Goal: Task Accomplishment & Management: Manage account settings

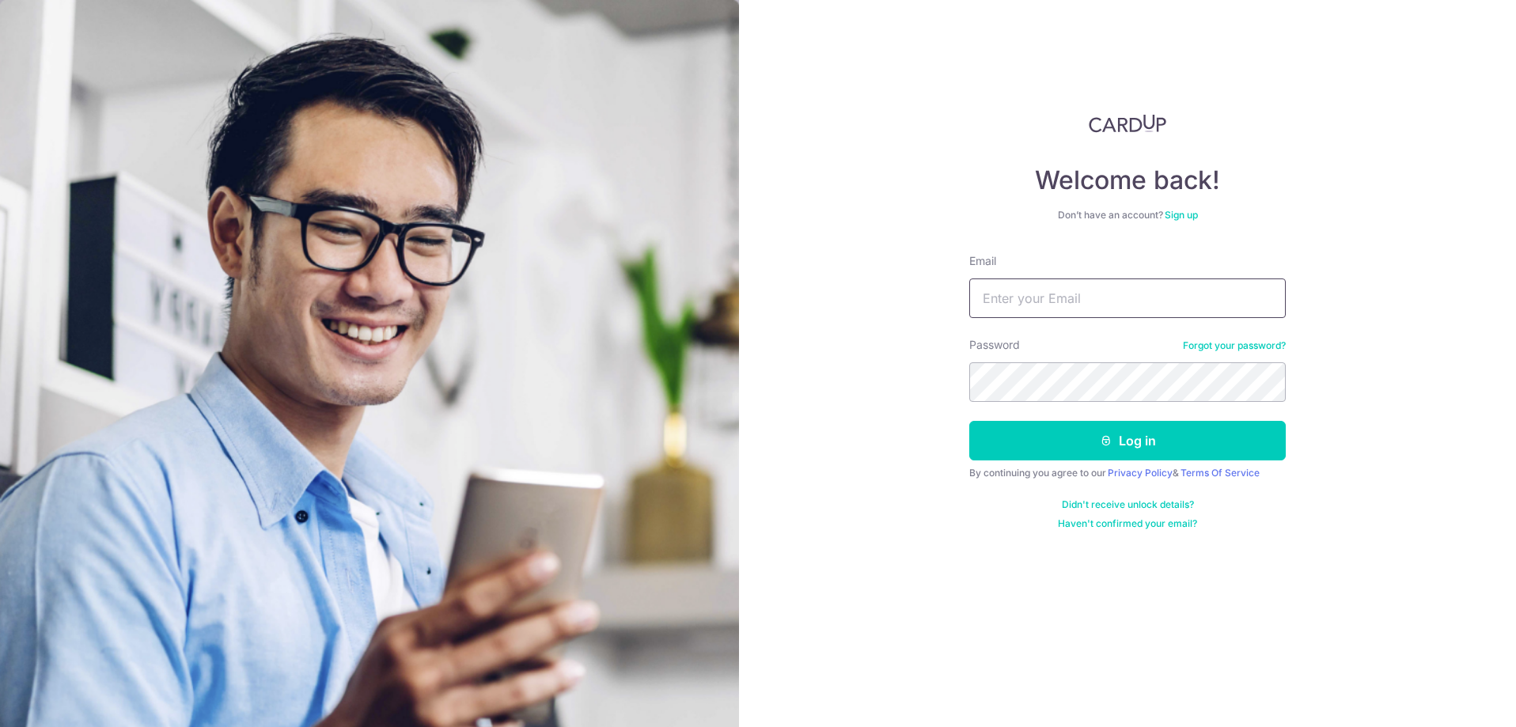
type input "[PERSON_NAME][EMAIL_ADDRESS][DOMAIN_NAME]"
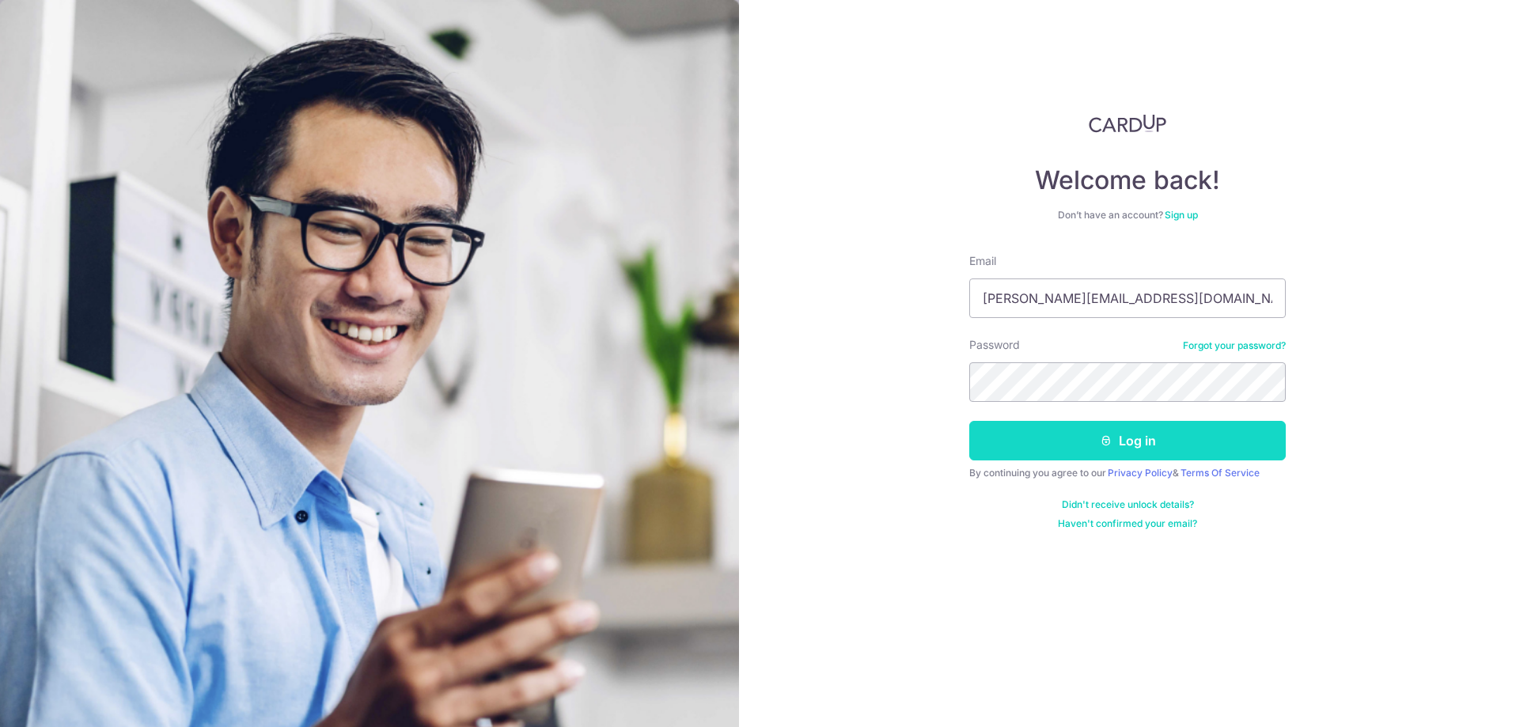
click at [1128, 443] on button "Log in" at bounding box center [1127, 441] width 316 height 40
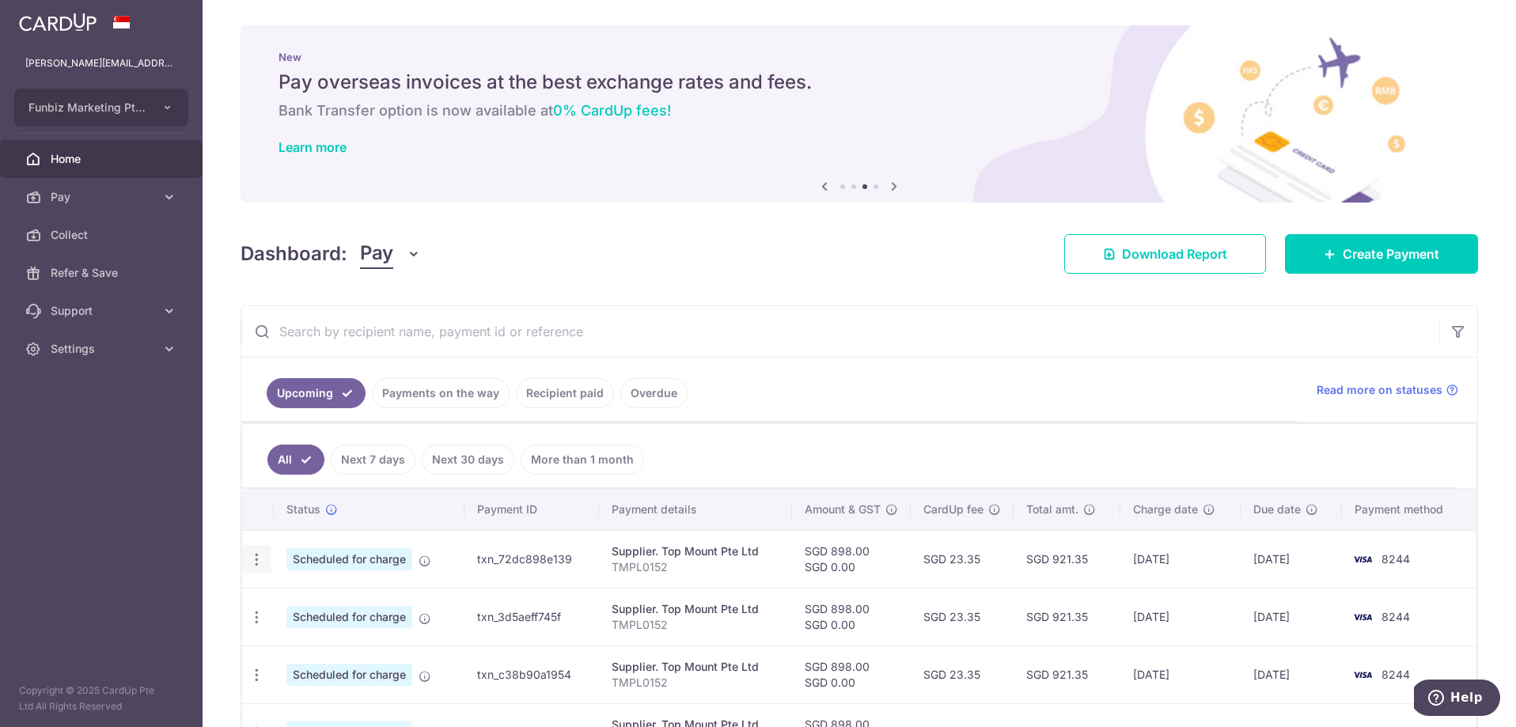
click at [256, 564] on icon "button" at bounding box center [256, 559] width 17 height 17
click at [321, 601] on span "Update payment" at bounding box center [341, 602] width 108 height 19
radio input "true"
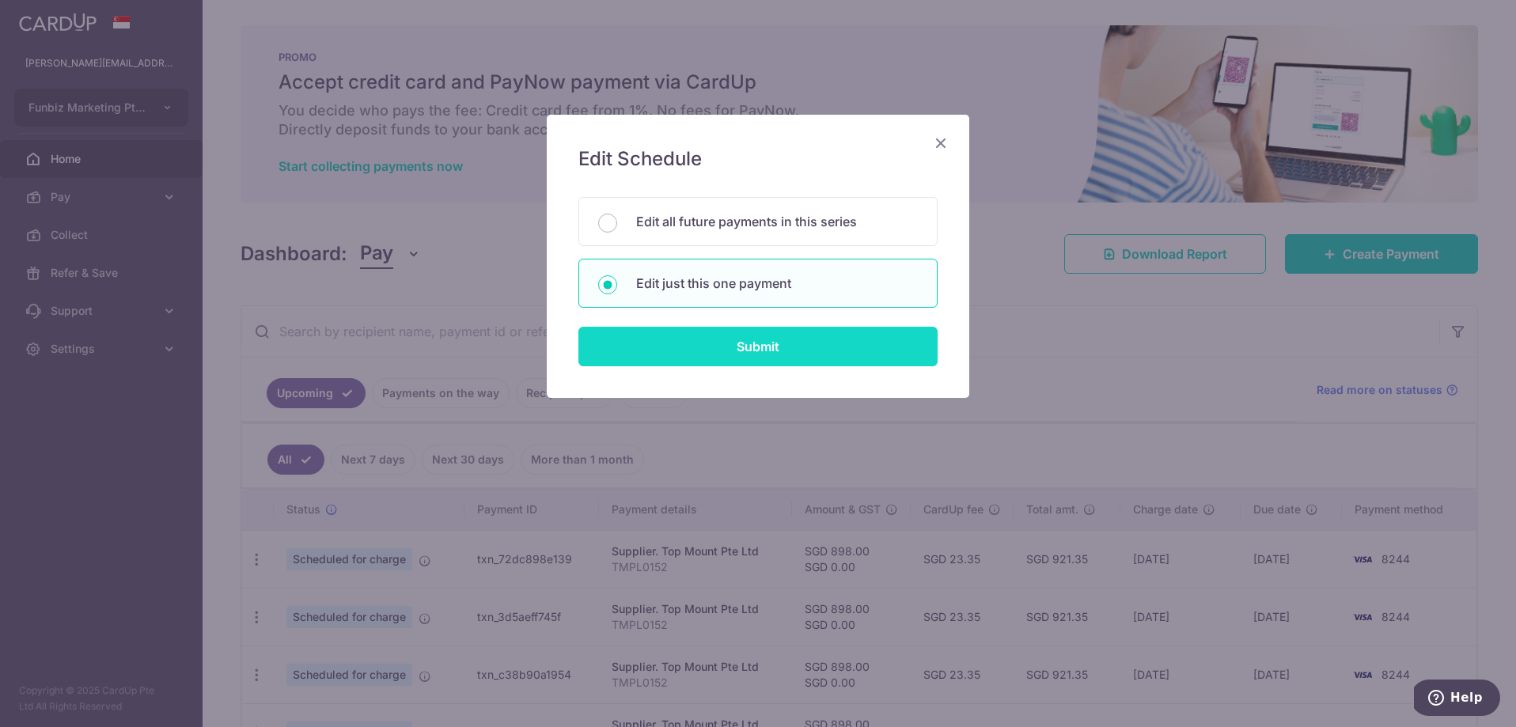
click at [773, 356] on input "Submit" at bounding box center [757, 347] width 359 height 40
radio input "true"
type input "898.00"
type input "0.00"
type input "[DATE]"
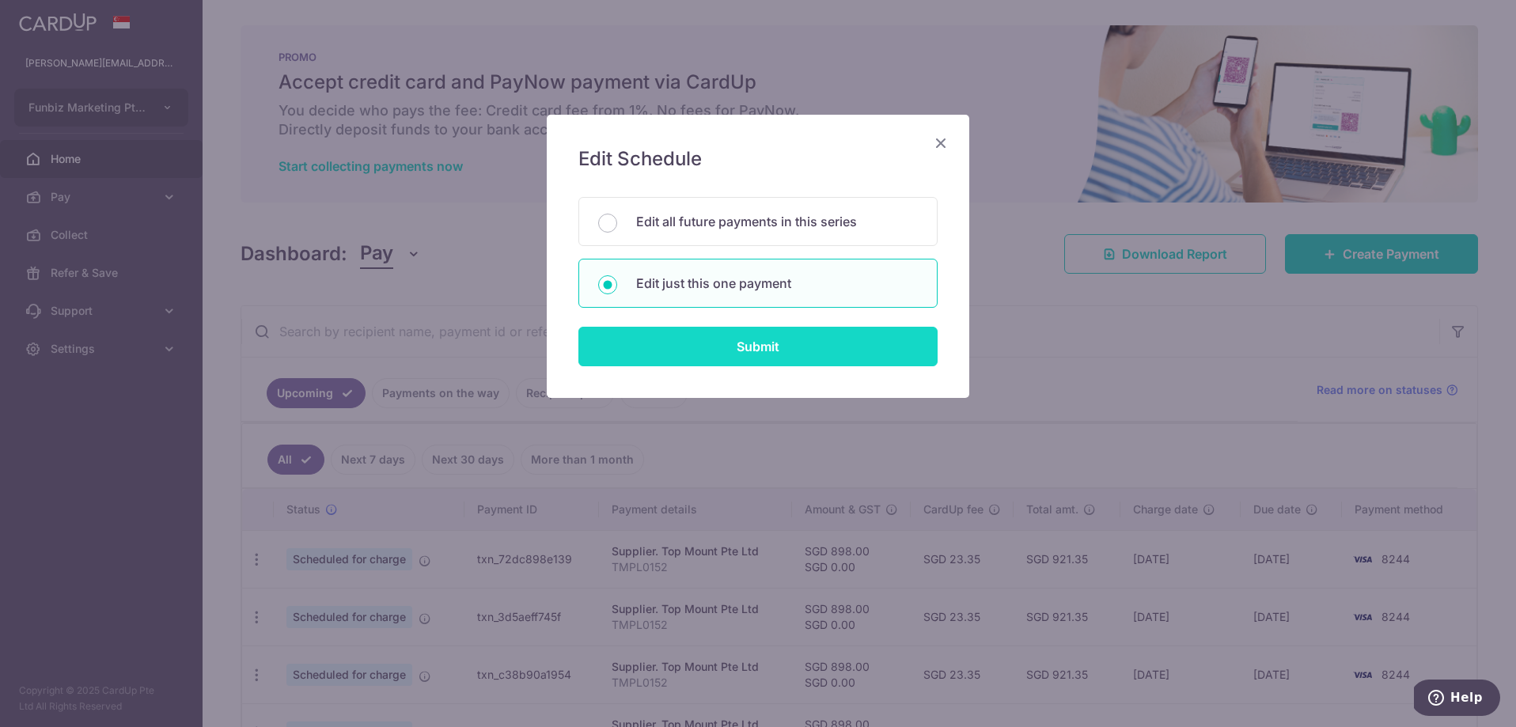
type input "TMPL0152"
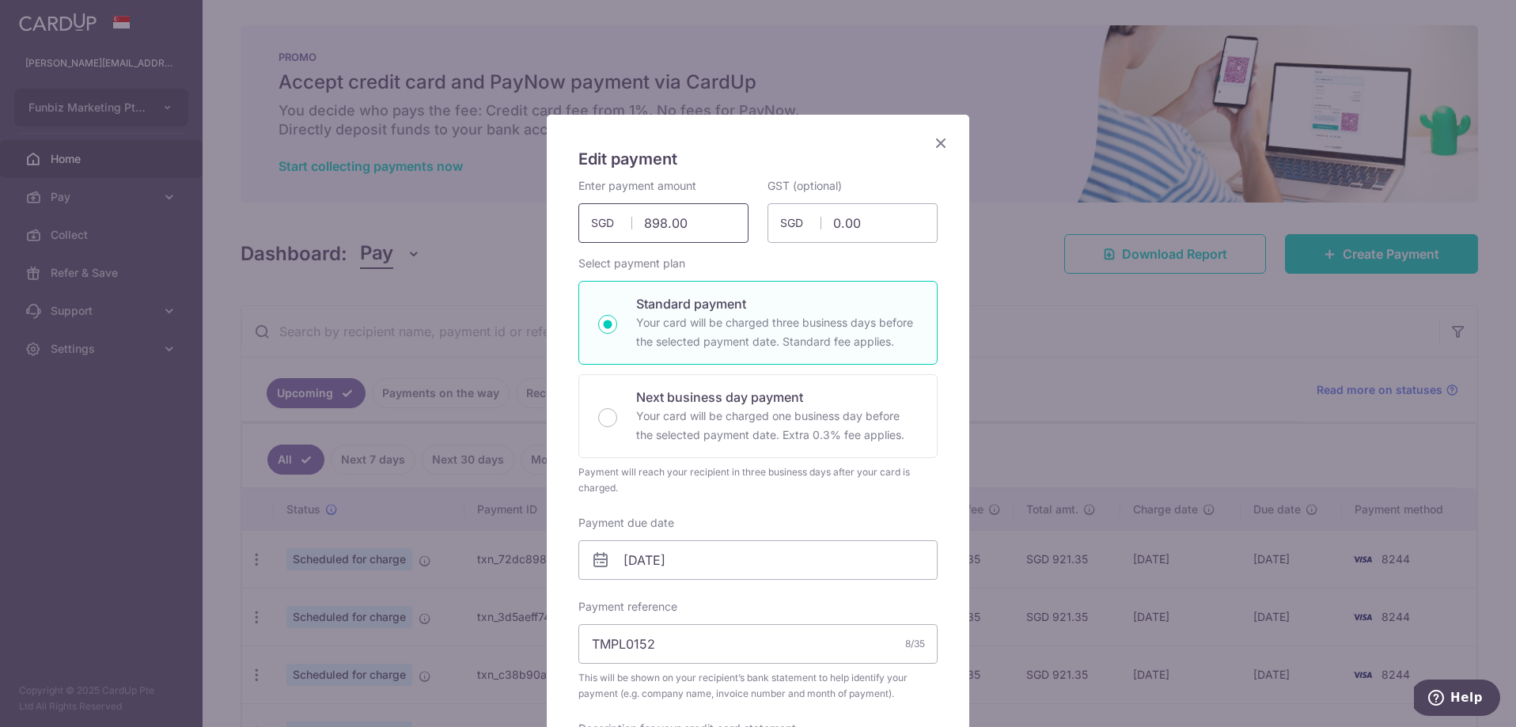
click at [698, 222] on input "898.00" at bounding box center [663, 223] width 170 height 40
type input "8"
type input "20,950.00"
click at [794, 648] on input "TMPL0152" at bounding box center [757, 644] width 359 height 40
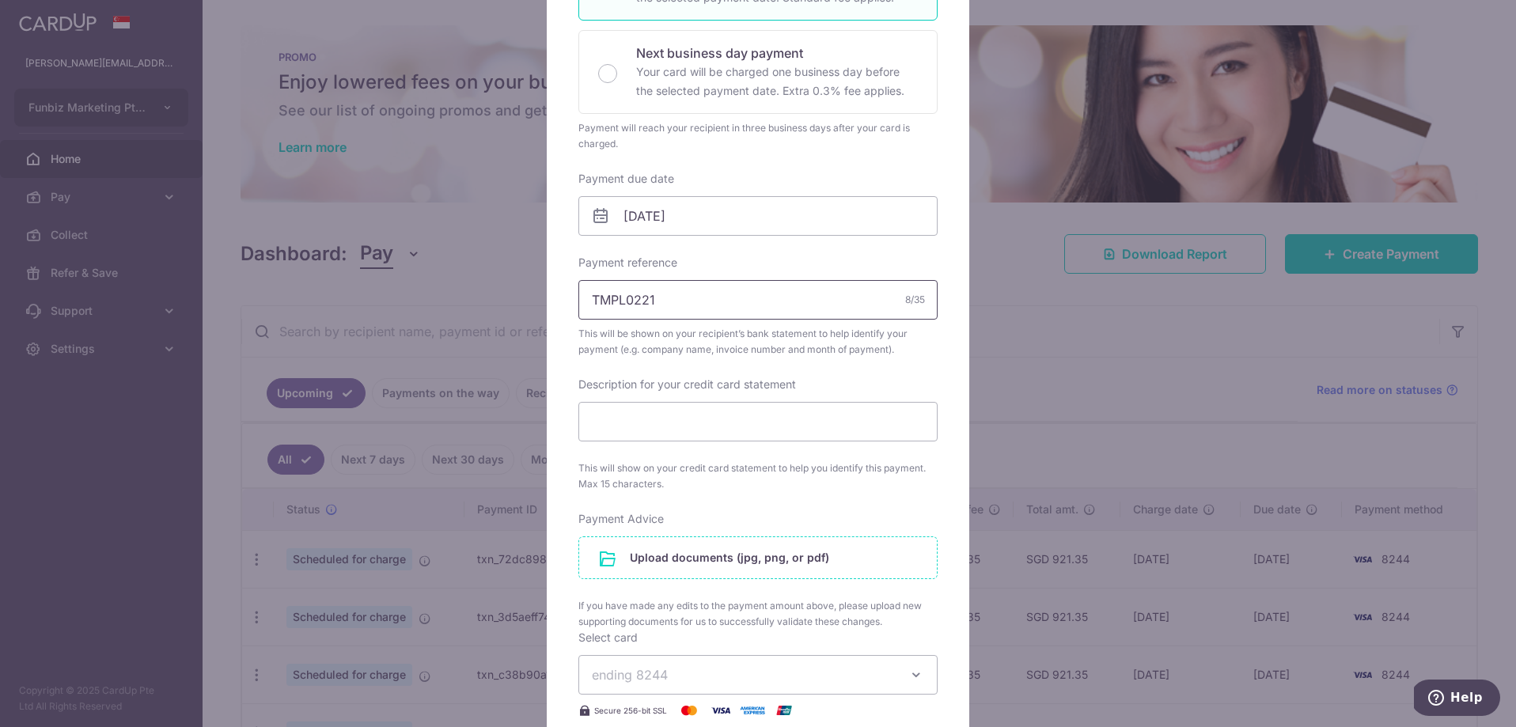
scroll to position [348, 0]
type input "TMPL0221"
click at [689, 557] on input "file" at bounding box center [758, 553] width 358 height 41
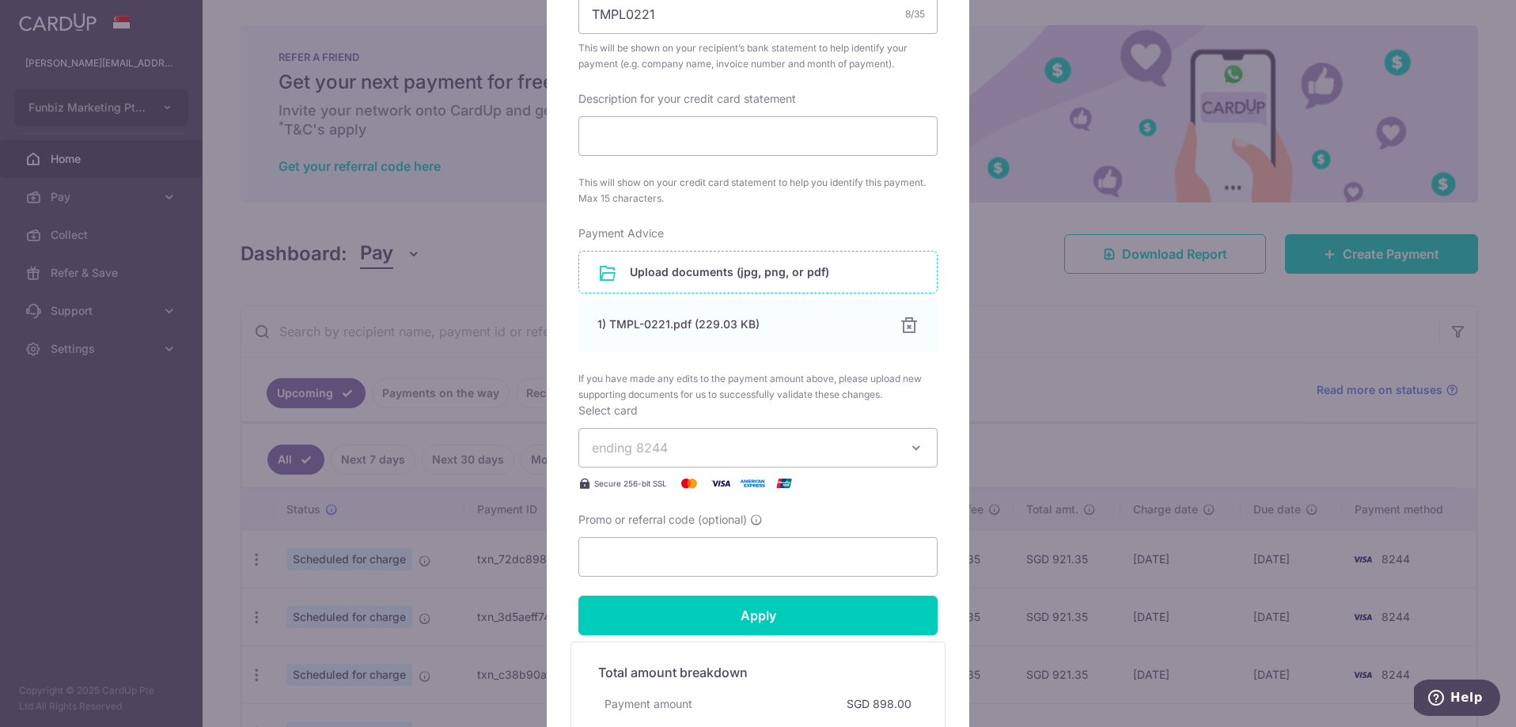
scroll to position [639, 0]
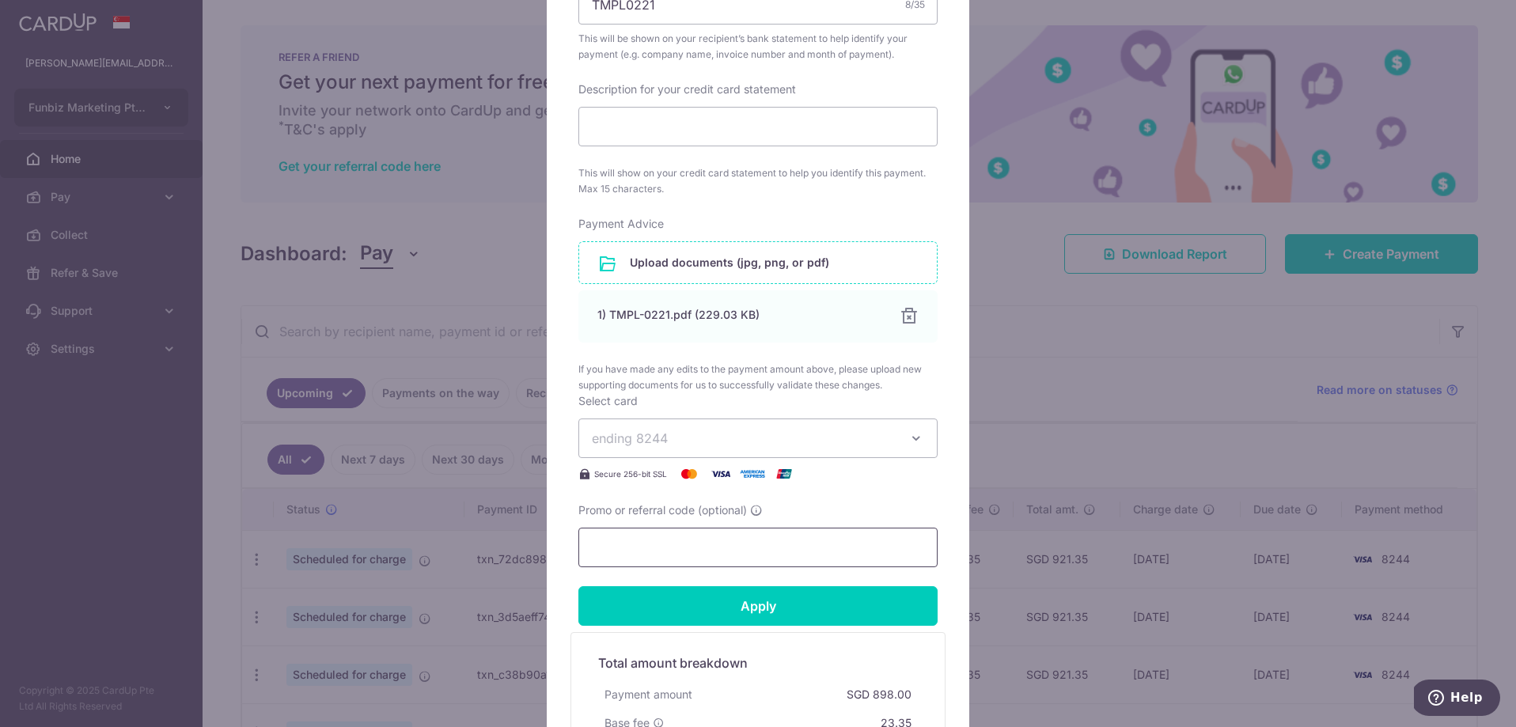
click at [763, 542] on input "Promo or referral code (optional)" at bounding box center [757, 548] width 359 height 40
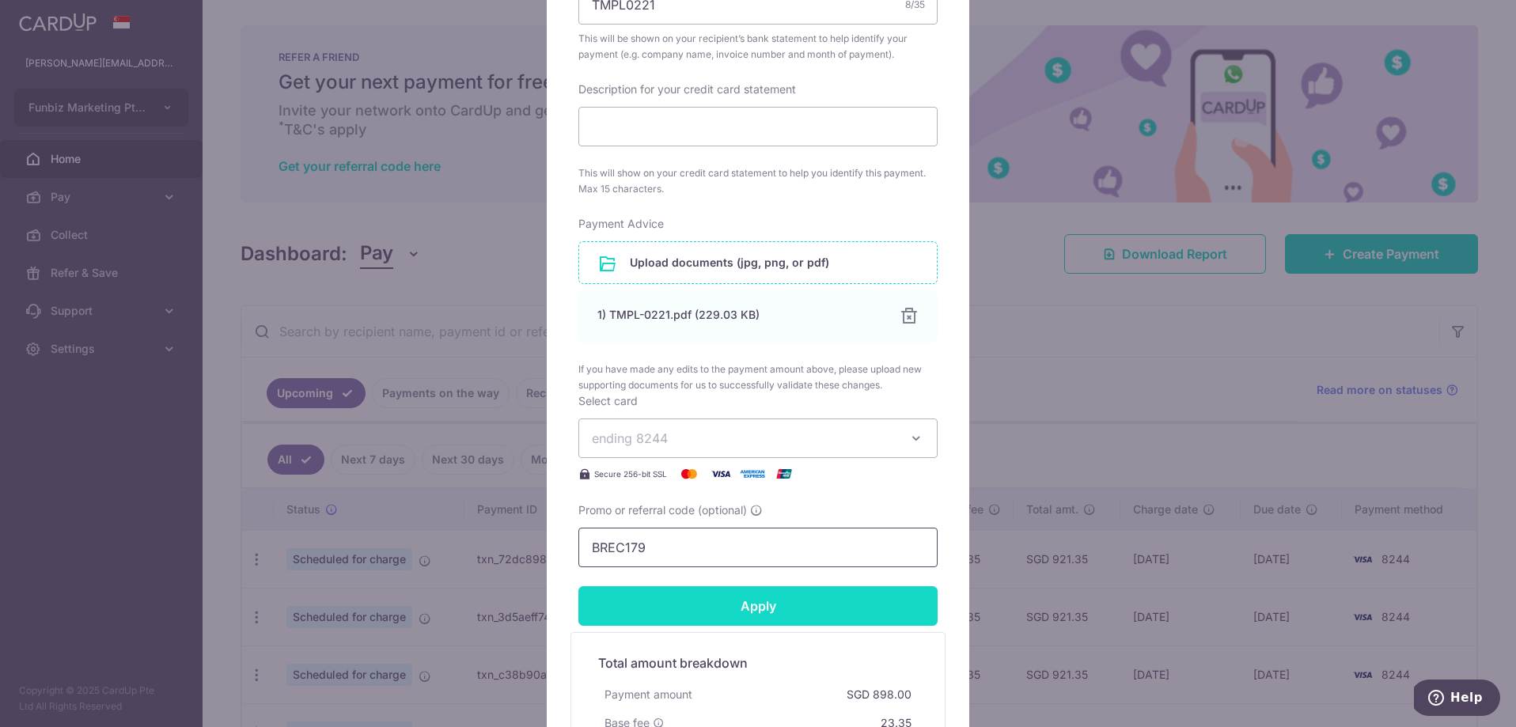
type input "BREC179"
click at [770, 605] on input "Apply" at bounding box center [757, 606] width 359 height 40
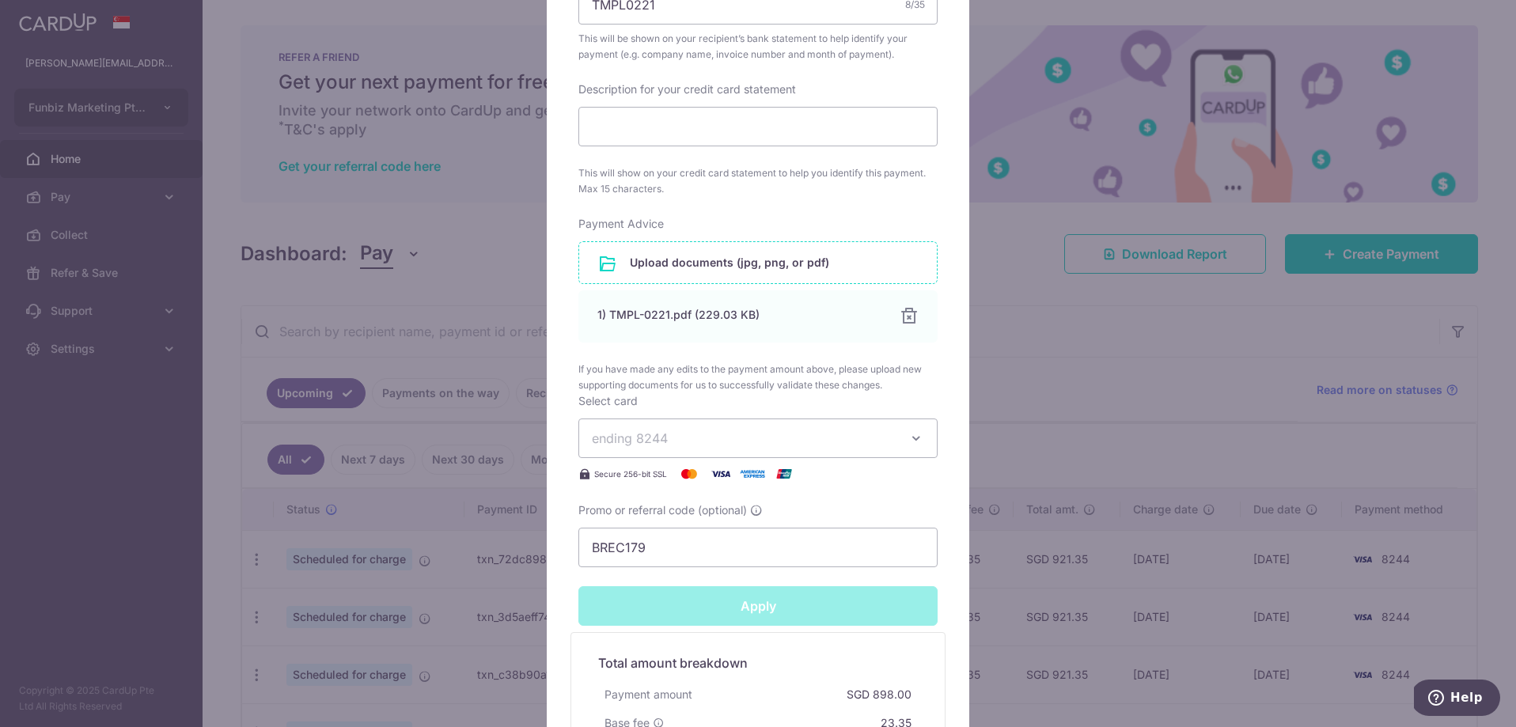
type input "Successfully Applied"
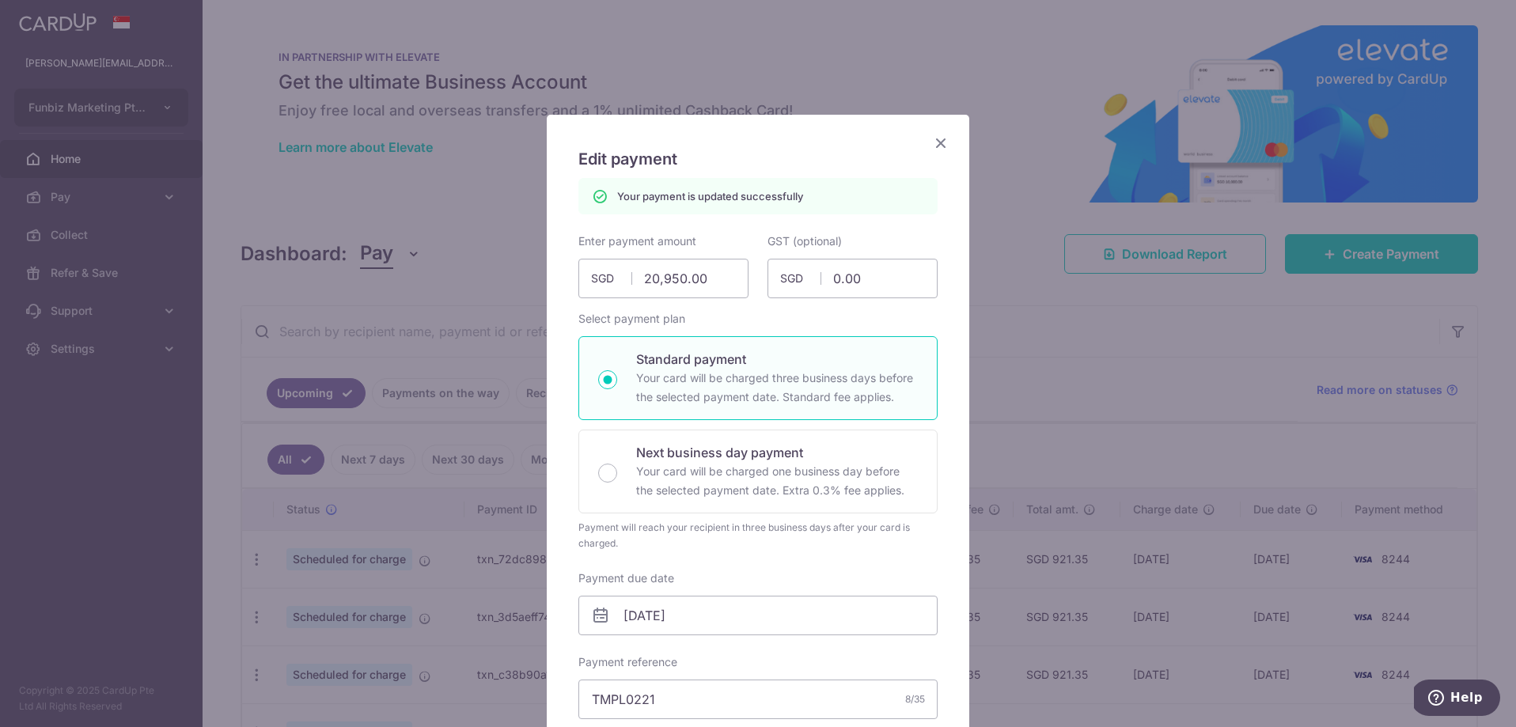
scroll to position [0, 0]
click at [942, 141] on icon "Close" at bounding box center [940, 143] width 19 height 20
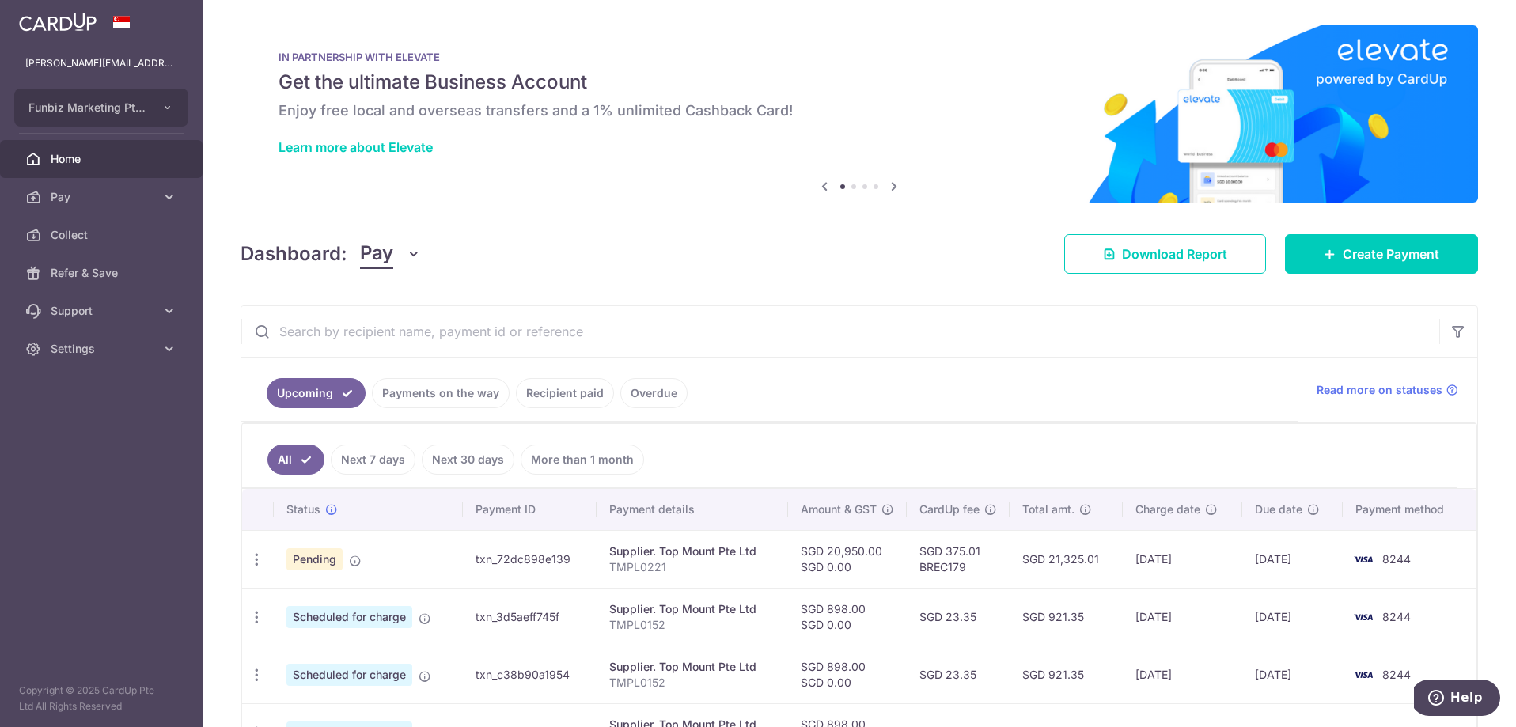
drag, startPoint x: 479, startPoint y: 561, endPoint x: 569, endPoint y: 559, distance: 89.4
click at [569, 559] on td "txn_72dc898e139" at bounding box center [530, 559] width 134 height 58
copy td "txn_72dc898e139"
